Goal: Information Seeking & Learning: Learn about a topic

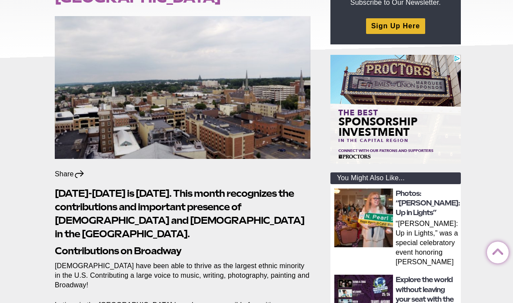
scroll to position [146, 0]
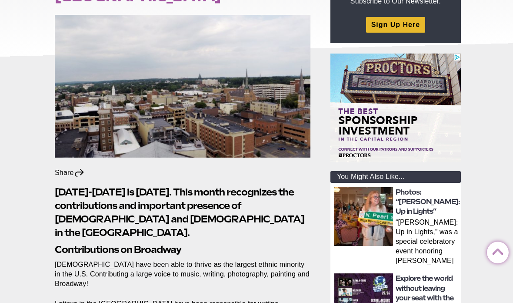
drag, startPoint x: 208, startPoint y: 217, endPoint x: 204, endPoint y: 177, distance: 39.8
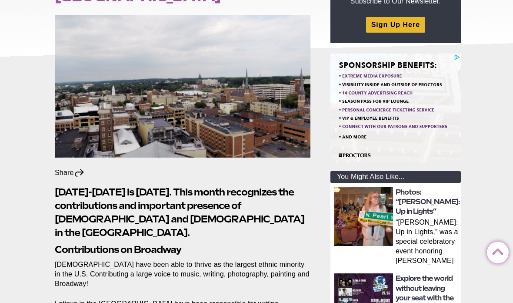
click at [204, 185] on h2 "[DATE]-[DATE] is [DATE]. This month recognizes the contributions and important …" at bounding box center [183, 211] width 256 height 53
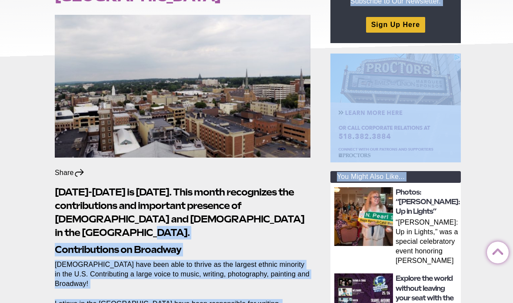
drag, startPoint x: 37, startPoint y: 194, endPoint x: 111, endPoint y: 214, distance: 76.4
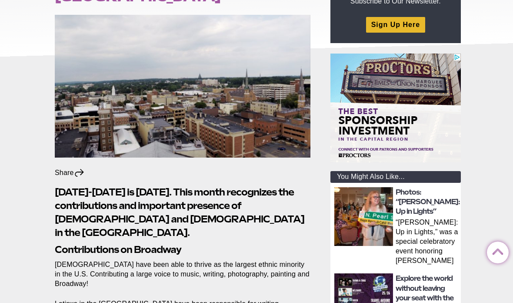
click at [111, 214] on h2 "[DATE]-[DATE] is [DATE]. This month recognizes the contributions and important …" at bounding box center [183, 211] width 256 height 53
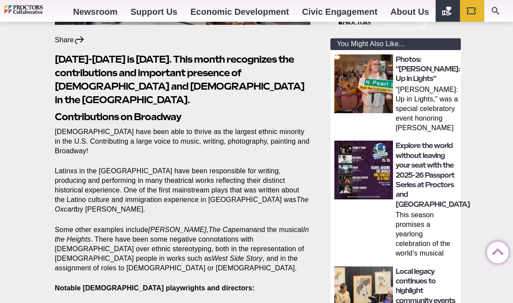
scroll to position [354, 0]
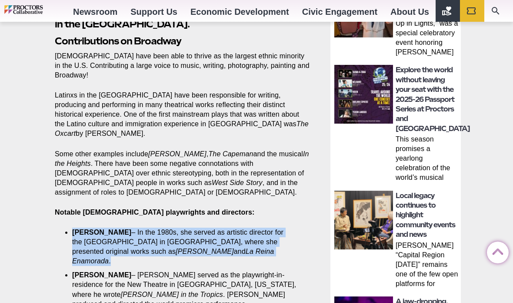
drag, startPoint x: 225, startPoint y: 213, endPoint x: 69, endPoint y: 186, distance: 158.5
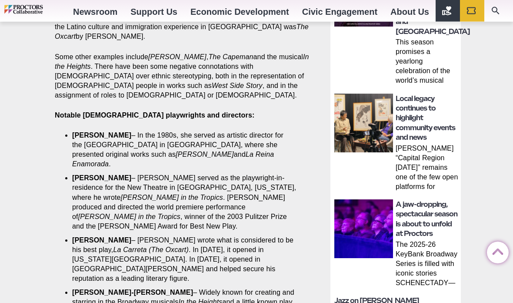
scroll to position [489, 0]
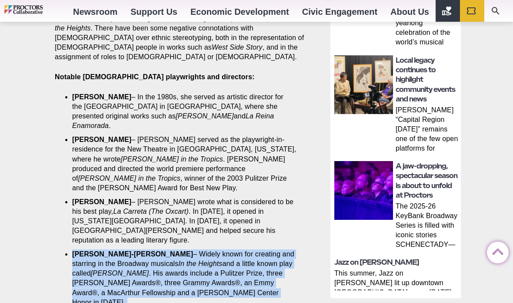
drag, startPoint x: 69, startPoint y: 184, endPoint x: 188, endPoint y: 233, distance: 129.3
click at [188, 233] on section "Share Share on Facebook Share on Twitter/X Copy Link [DATE]-[DATE] is [DATE]. T…" at bounding box center [184, 209] width 273 height 772
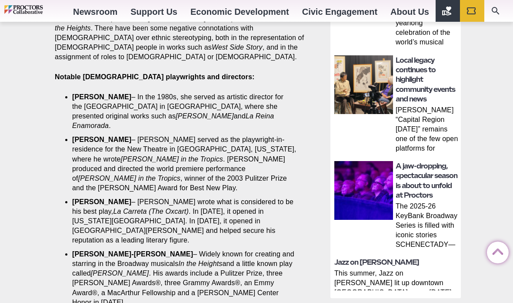
click at [186, 233] on section "Share Share on Facebook Share on Twitter/X Copy Link [DATE]-[DATE] is [DATE]. T…" at bounding box center [184, 209] width 273 height 772
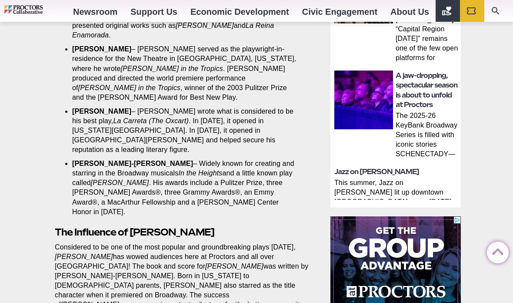
scroll to position [579, 0]
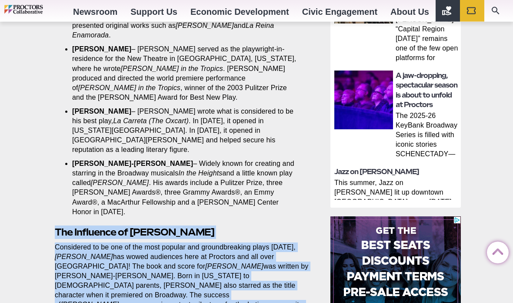
drag, startPoint x: 56, startPoint y: 154, endPoint x: 196, endPoint y: 271, distance: 182.5
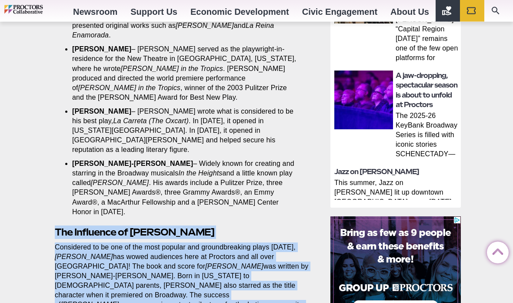
click at [196, 271] on section "Share Share on Facebook Share on Twitter/X Copy Link [DATE]-[DATE] is [DATE]. T…" at bounding box center [184, 119] width 273 height 772
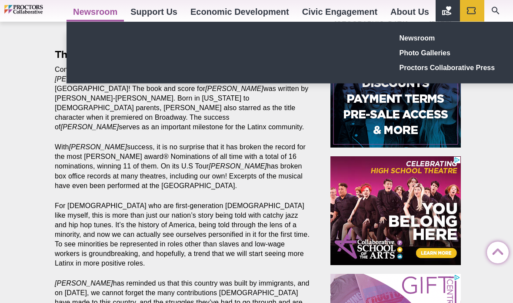
scroll to position [757, 0]
